Goal: Task Accomplishment & Management: Complete application form

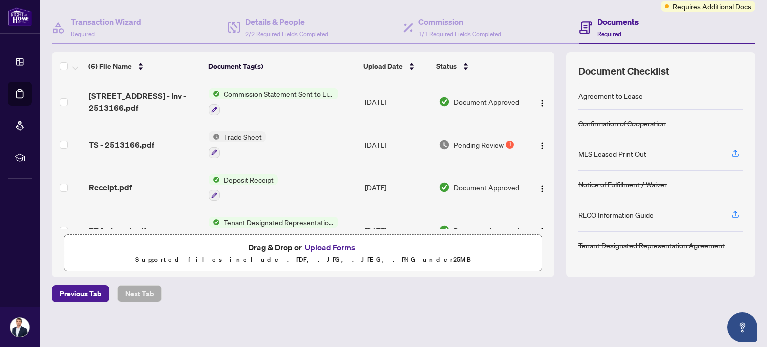
click at [256, 135] on span "Trade Sheet" at bounding box center [243, 136] width 46 height 11
click at [229, 182] on span "Trade Sheet" at bounding box center [213, 183] width 46 height 11
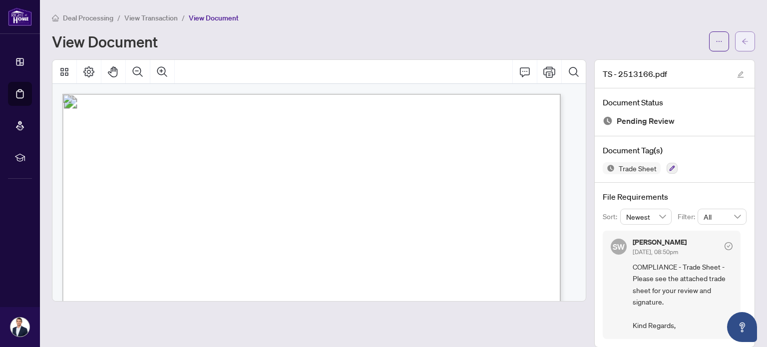
click at [741, 38] on icon "arrow-left" at bounding box center [744, 41] width 7 height 7
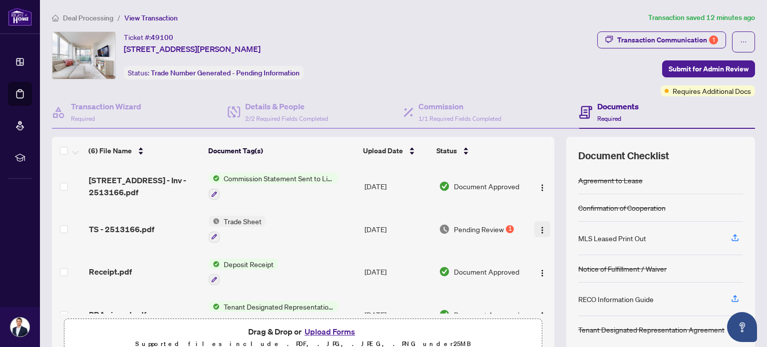
click at [538, 228] on img "button" at bounding box center [542, 230] width 8 height 8
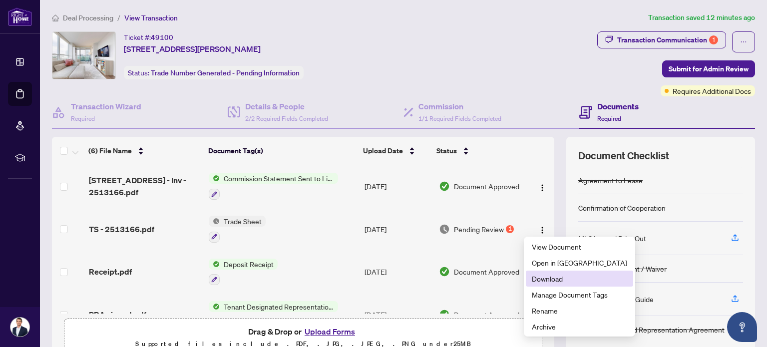
click at [559, 281] on span "Download" at bounding box center [579, 278] width 95 height 11
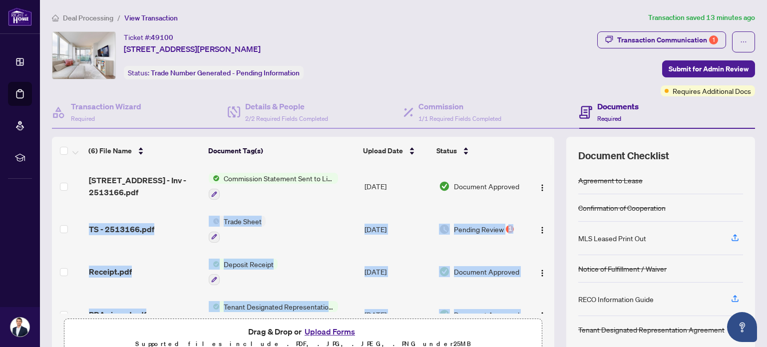
drag, startPoint x: 543, startPoint y: 169, endPoint x: 519, endPoint y: 290, distance: 123.3
click at [519, 290] on tbody "[STREET_ADDRESS] - Inv - 2513166.pdf Commission Statement Sent to Listing Broke…" at bounding box center [303, 293] width 502 height 257
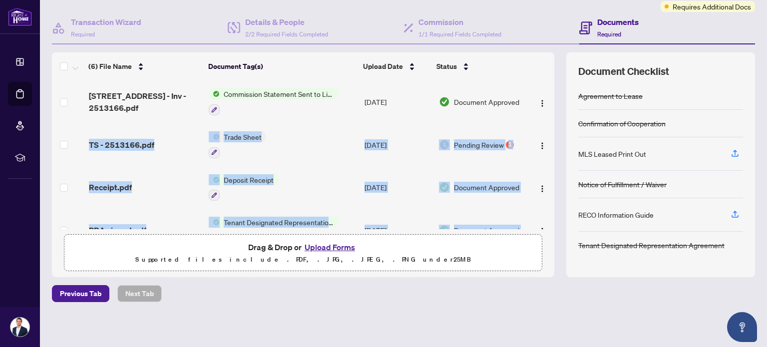
click at [327, 243] on button "Upload Forms" at bounding box center [330, 247] width 56 height 13
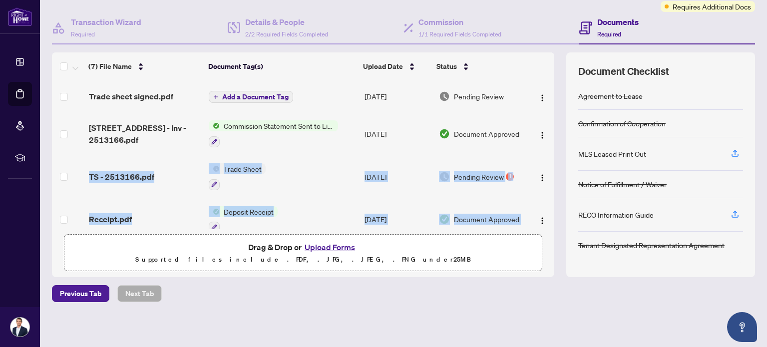
scroll to position [0, 0]
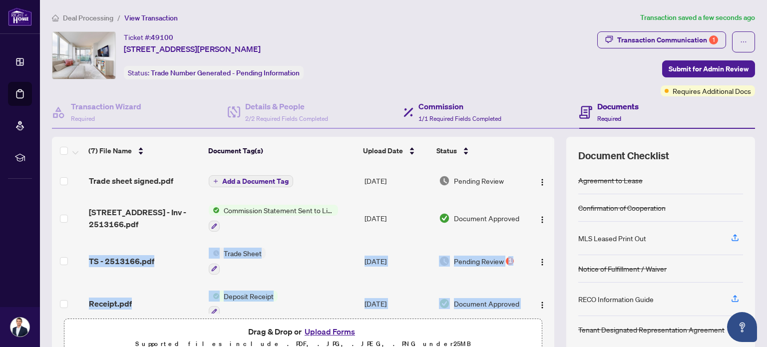
click at [541, 98] on div "Commission 1/1 Required Fields Completed" at bounding box center [491, 112] width 176 height 32
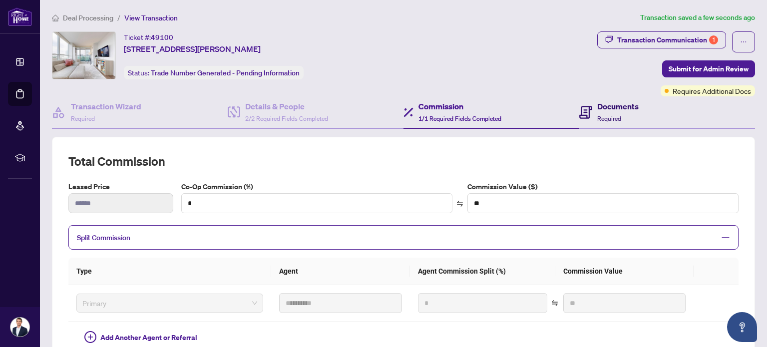
click at [613, 107] on h4 "Documents" at bounding box center [617, 106] width 41 height 12
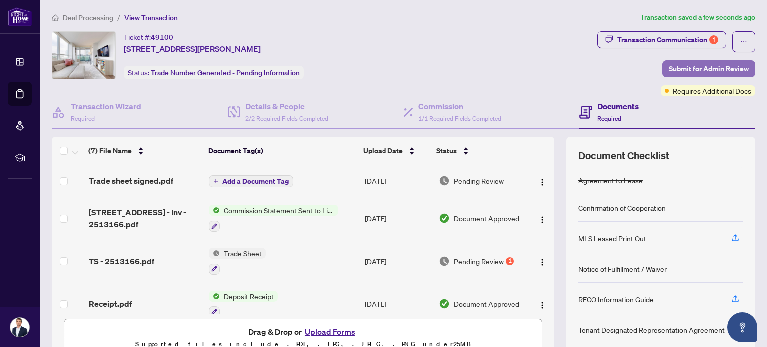
click at [715, 70] on span "Submit for Admin Review" at bounding box center [708, 69] width 80 height 16
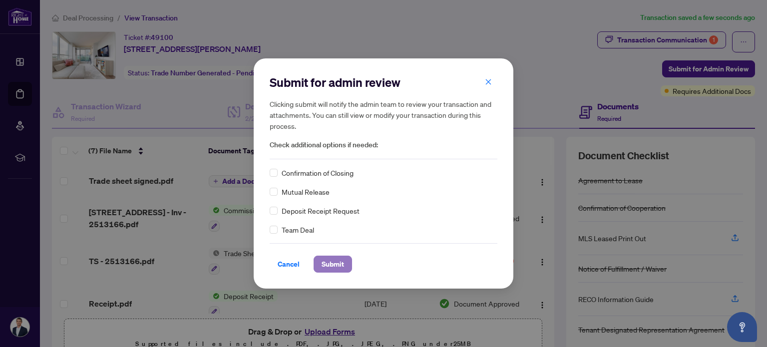
click at [338, 262] on span "Submit" at bounding box center [333, 264] width 22 height 16
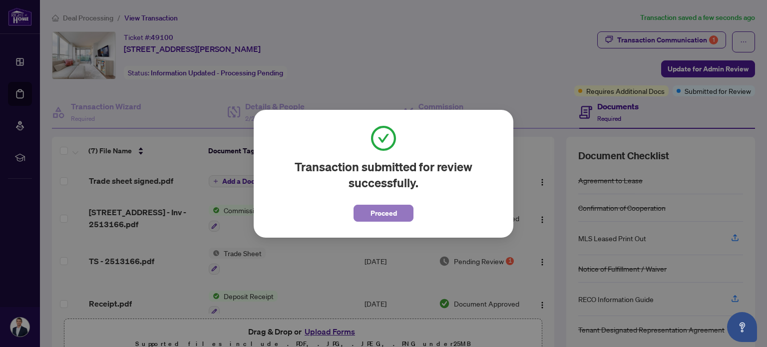
click at [391, 213] on span "Proceed" at bounding box center [383, 213] width 26 height 16
